Goal: Task Accomplishment & Management: Use online tool/utility

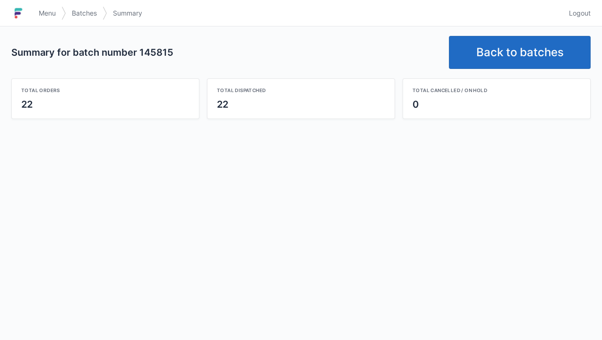
click at [542, 56] on link "Back to batches" at bounding box center [520, 52] width 142 height 33
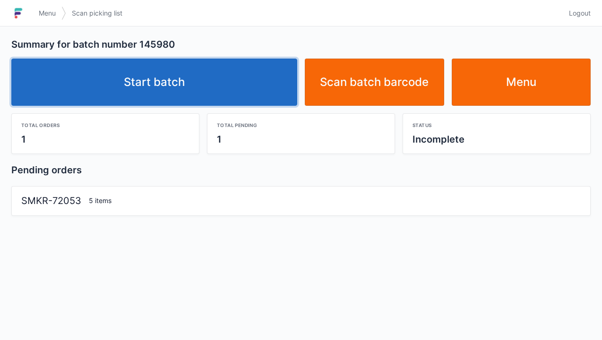
click at [195, 78] on link "Start batch" at bounding box center [154, 82] width 286 height 47
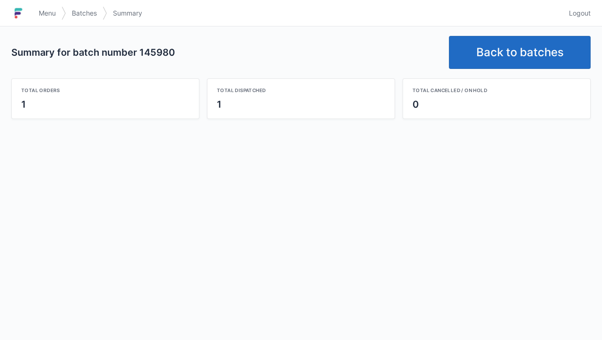
click at [528, 42] on link "Back to batches" at bounding box center [520, 52] width 142 height 33
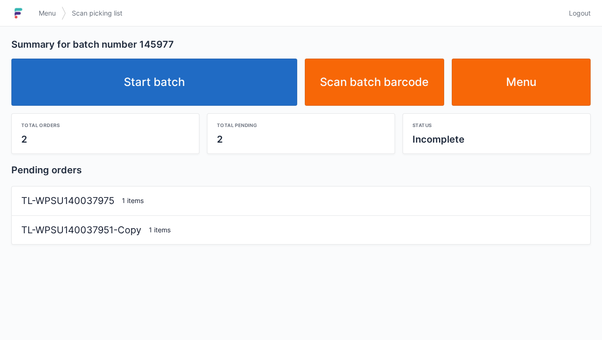
click at [252, 81] on link "Start batch" at bounding box center [154, 82] width 286 height 47
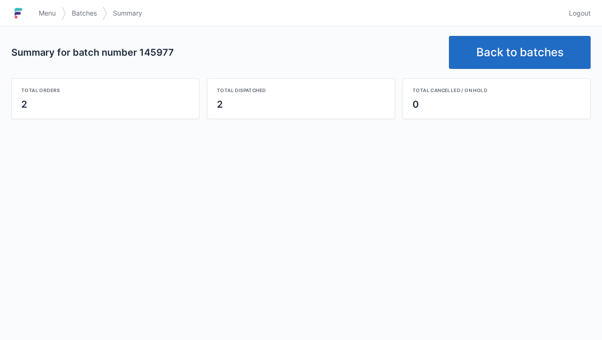
click at [521, 48] on link "Back to batches" at bounding box center [520, 52] width 142 height 33
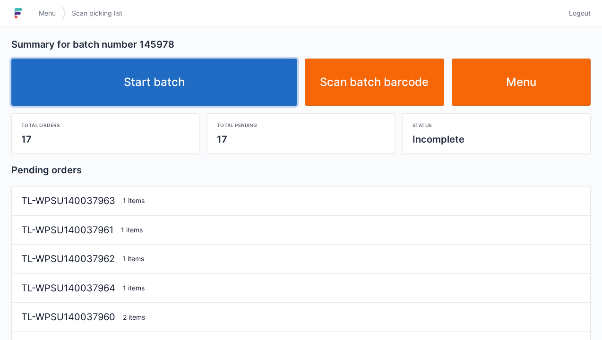
click at [264, 67] on link "Start batch" at bounding box center [154, 82] width 286 height 47
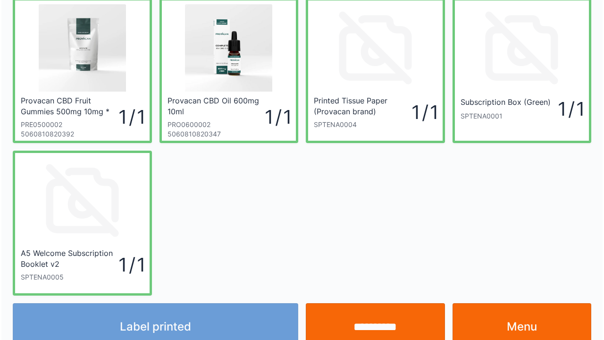
scroll to position [38, 0]
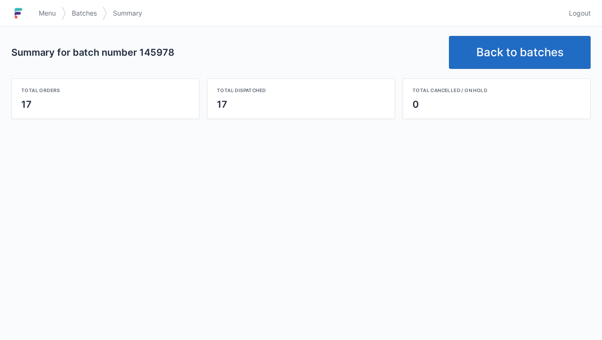
click at [541, 45] on link "Back to batches" at bounding box center [520, 52] width 142 height 33
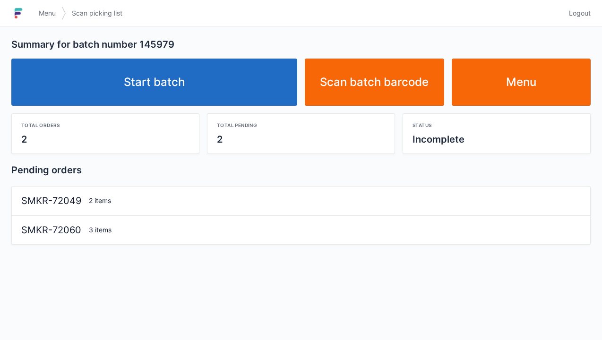
click at [253, 86] on link "Start batch" at bounding box center [154, 82] width 286 height 47
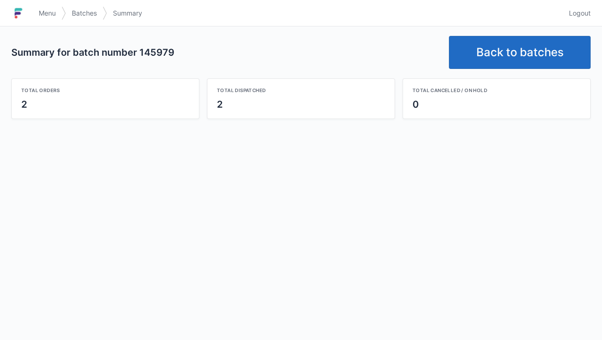
click at [519, 48] on link "Back to batches" at bounding box center [520, 52] width 142 height 33
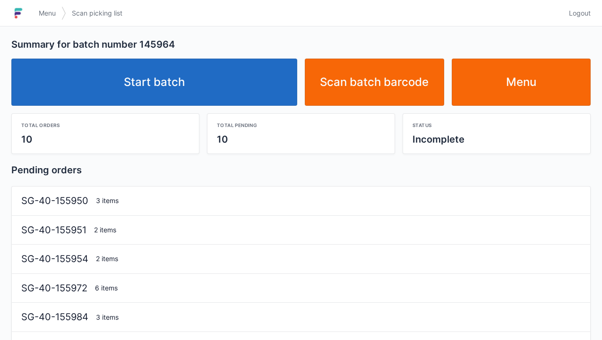
click at [239, 87] on link "Start batch" at bounding box center [154, 82] width 286 height 47
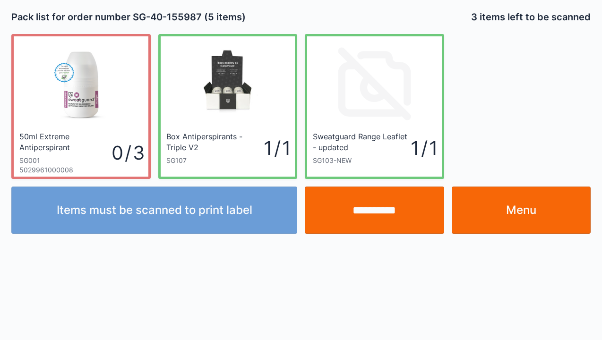
click at [535, 220] on link "Menu" at bounding box center [520, 210] width 139 height 47
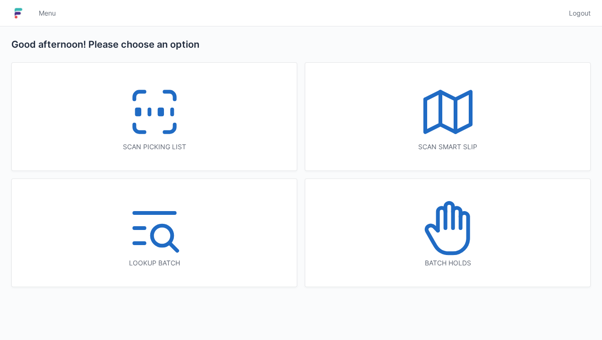
click at [238, 119] on div "Scan picking list" at bounding box center [154, 117] width 285 height 108
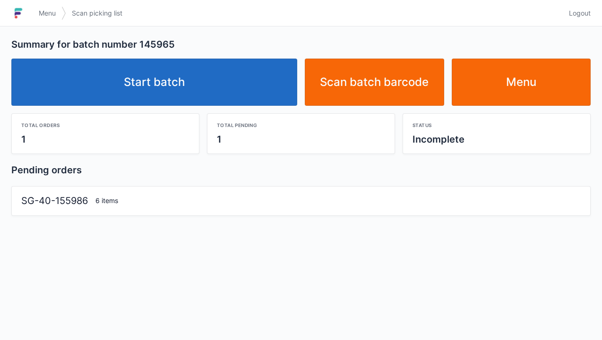
click at [244, 77] on link "Start batch" at bounding box center [154, 82] width 286 height 47
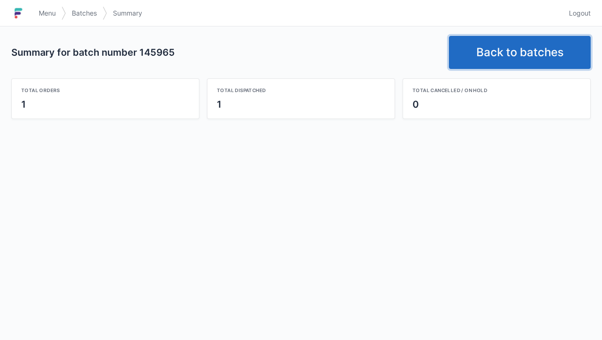
click at [508, 61] on link "Back to batches" at bounding box center [520, 52] width 142 height 33
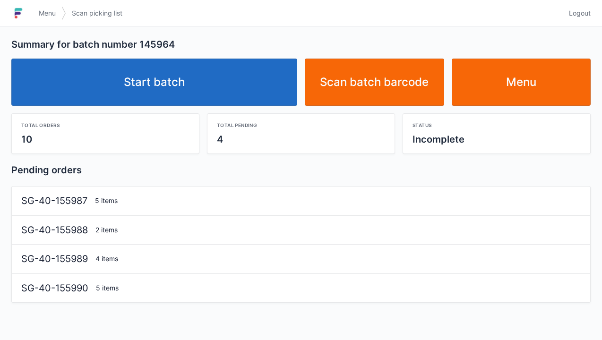
click at [241, 69] on link "Start batch" at bounding box center [154, 82] width 286 height 47
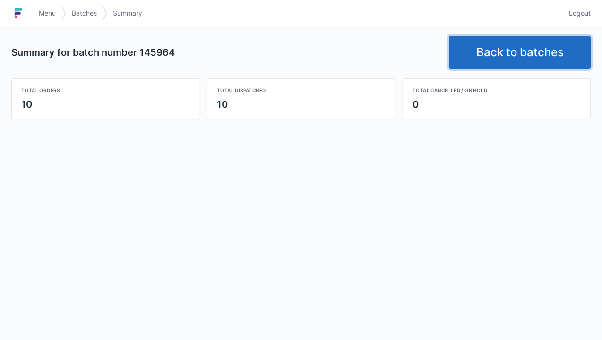
click at [526, 50] on link "Back to batches" at bounding box center [520, 52] width 142 height 33
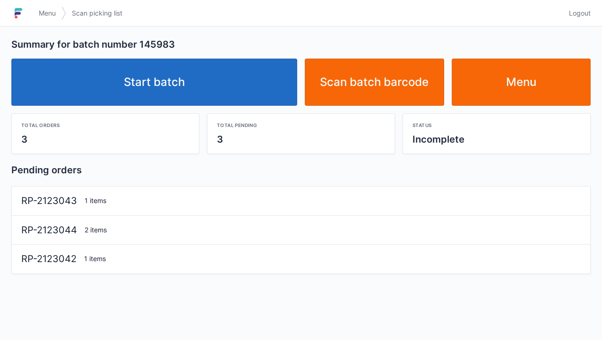
click at [247, 83] on link "Start batch" at bounding box center [154, 82] width 286 height 47
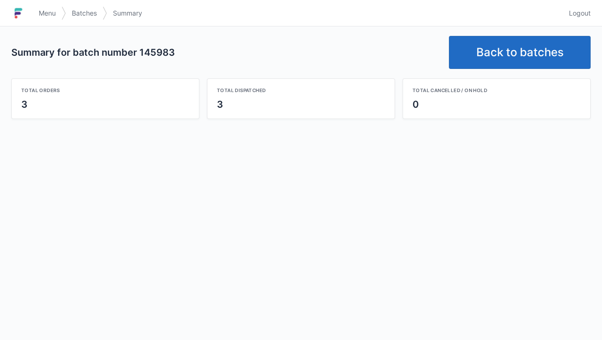
click at [526, 47] on link "Back to batches" at bounding box center [520, 52] width 142 height 33
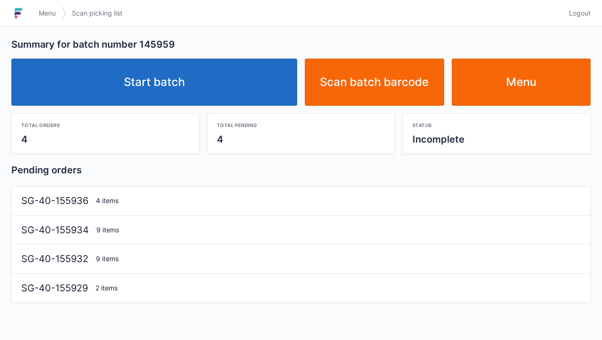
click at [234, 80] on link "Start batch" at bounding box center [154, 82] width 286 height 47
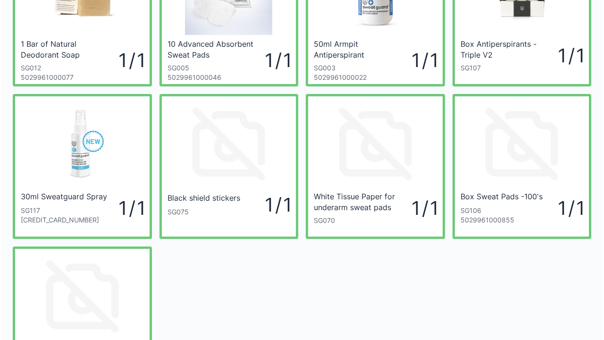
scroll to position [94, 0]
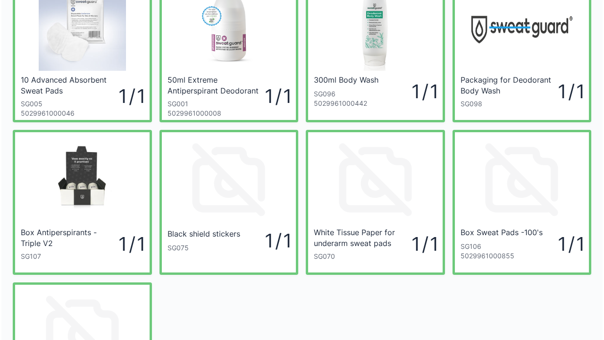
scroll to position [76, 0]
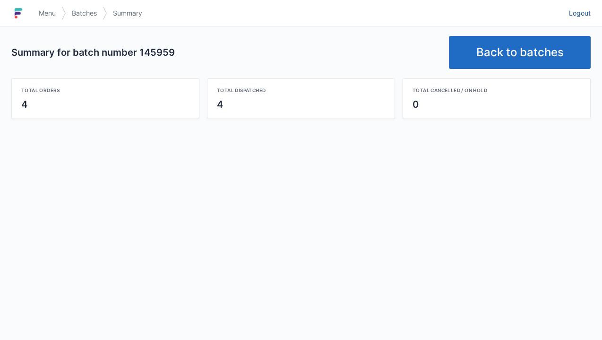
click at [577, 8] on span "Logout" at bounding box center [580, 12] width 22 height 9
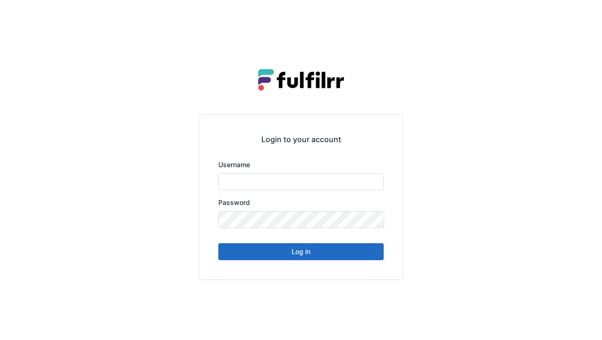
type input "******"
click at [339, 253] on button "Log in" at bounding box center [300, 251] width 165 height 17
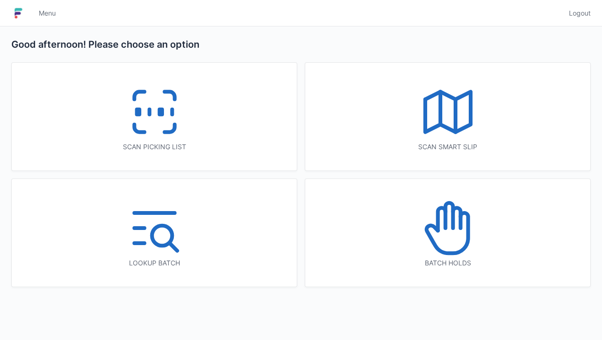
click at [589, 11] on span "Logout" at bounding box center [580, 12] width 22 height 9
